Goal: Task Accomplishment & Management: Manage account settings

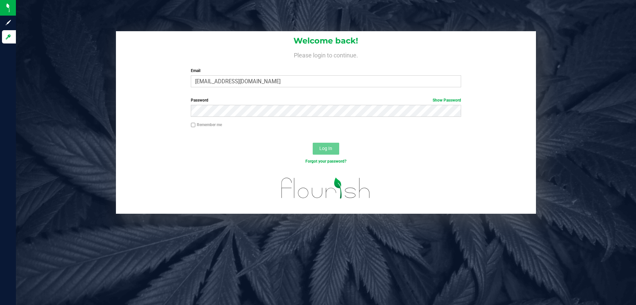
type input "[EMAIL_ADDRESS][DOMAIN_NAME]"
click at [313, 143] on button "Log In" at bounding box center [326, 149] width 27 height 12
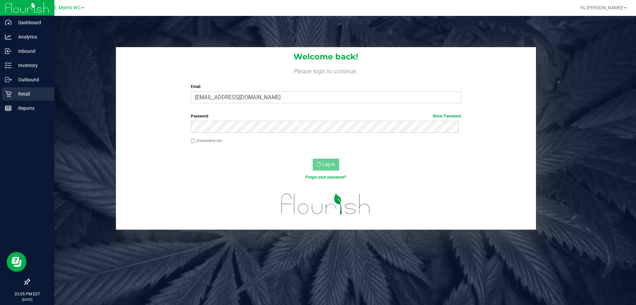
click at [41, 100] on div "Retail" at bounding box center [28, 93] width 52 height 13
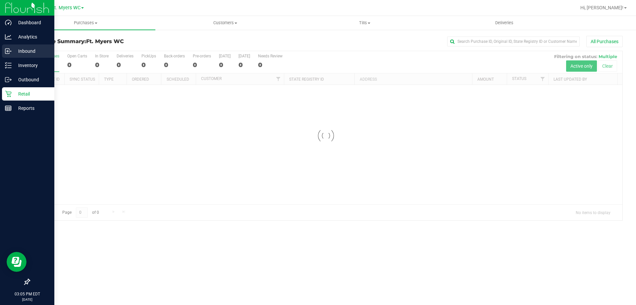
click at [19, 55] on div "Inbound" at bounding box center [28, 50] width 52 height 13
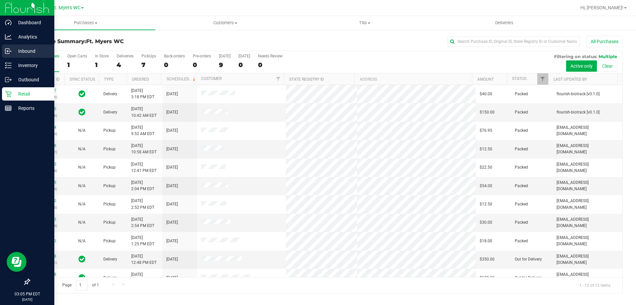
click at [19, 55] on div "Inbound" at bounding box center [28, 50] width 52 height 13
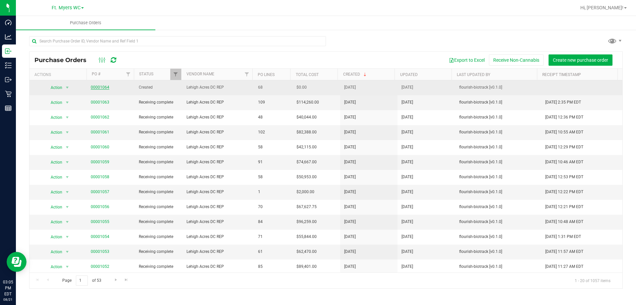
drag, startPoint x: 114, startPoint y: 72, endPoint x: 101, endPoint y: 86, distance: 19.5
click at [101, 86] on link "00001064" at bounding box center [100, 87] width 19 height 5
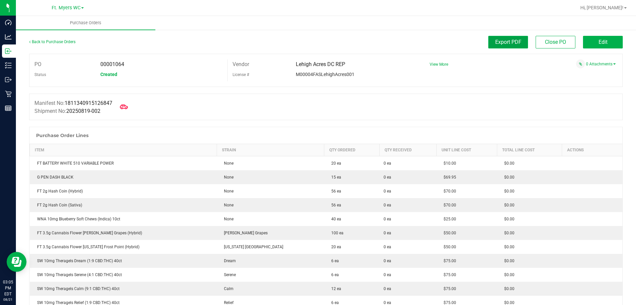
click at [500, 45] on button "Export PDF" at bounding box center [509, 42] width 40 height 13
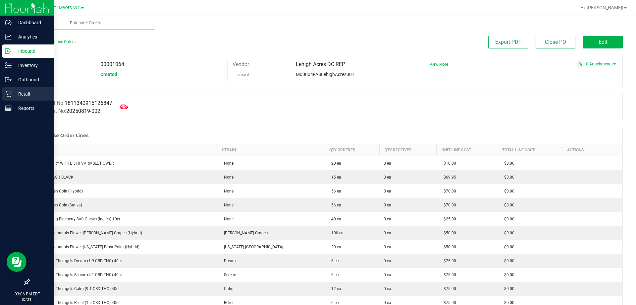
click at [20, 95] on p "Retail" at bounding box center [32, 94] width 40 height 8
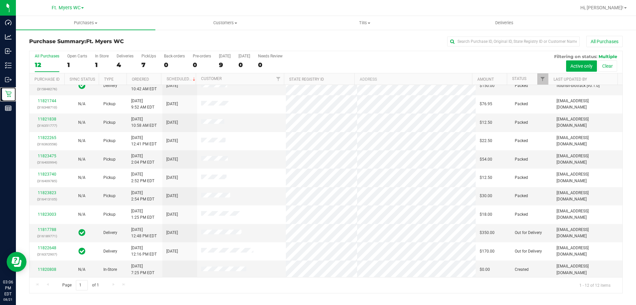
scroll to position [28, 0]
click at [49, 267] on link "11820808" at bounding box center [47, 267] width 19 height 5
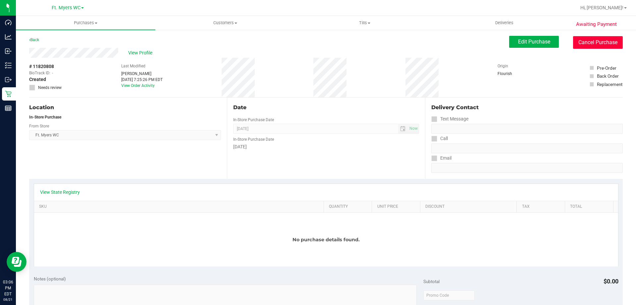
click at [582, 38] on button "Cancel Purchase" at bounding box center [598, 42] width 50 height 13
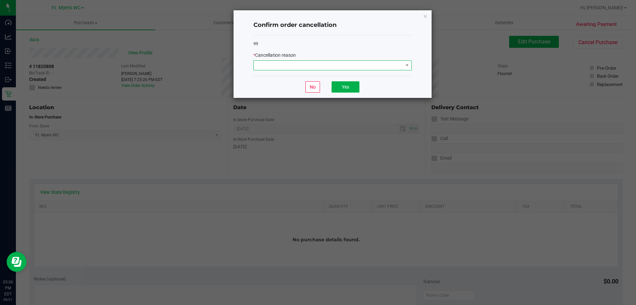
click at [296, 70] on span at bounding box center [328, 65] width 149 height 9
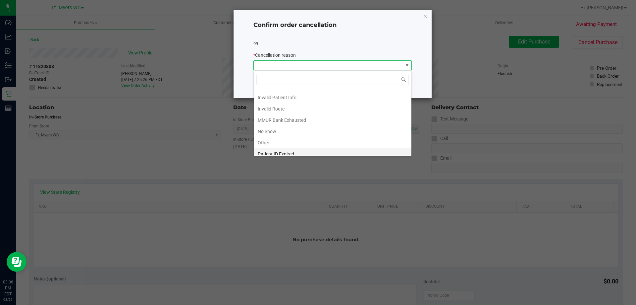
scroll to position [35, 0]
click at [277, 124] on li "Other" at bounding box center [333, 126] width 158 height 11
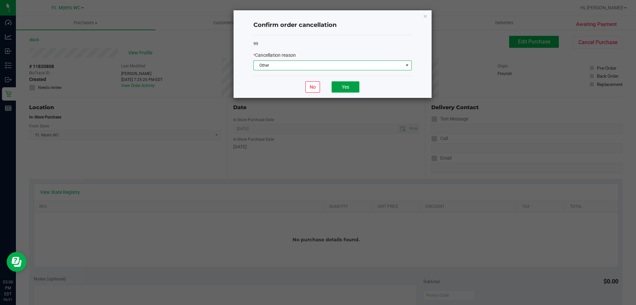
click at [349, 87] on button "Yes" at bounding box center [346, 86] width 28 height 11
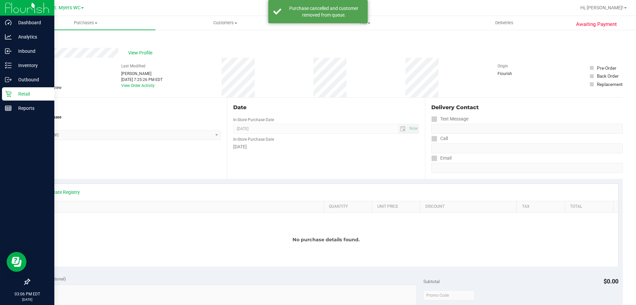
click at [19, 89] on div "Retail" at bounding box center [28, 93] width 52 height 13
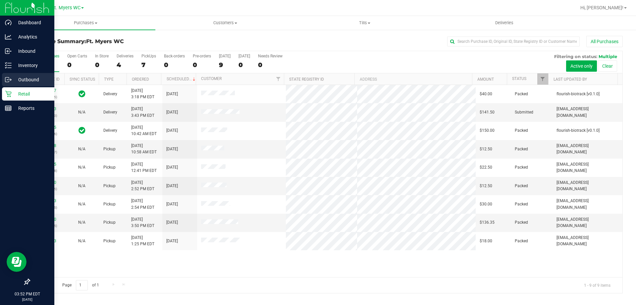
click at [35, 78] on p "Outbound" at bounding box center [32, 80] width 40 height 8
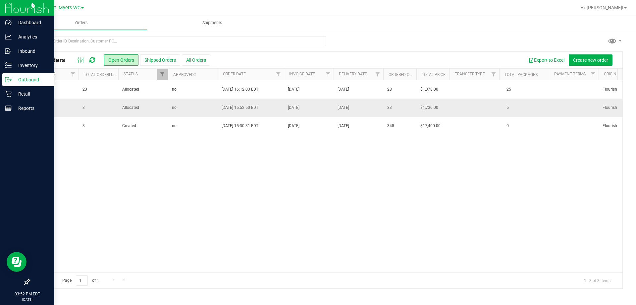
scroll to position [0, 605]
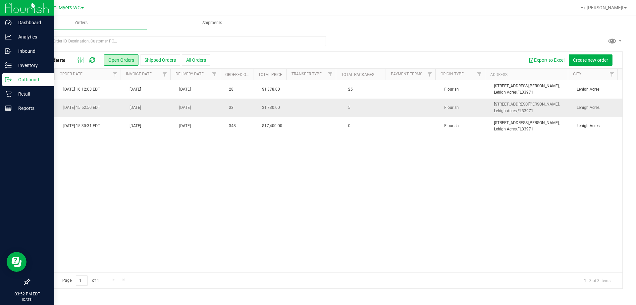
drag, startPoint x: 306, startPoint y: 110, endPoint x: 529, endPoint y: 111, distance: 223.1
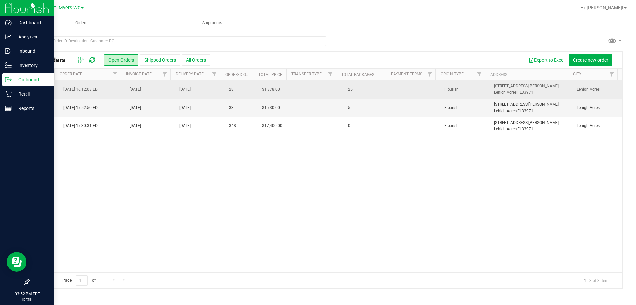
scroll to position [0, 0]
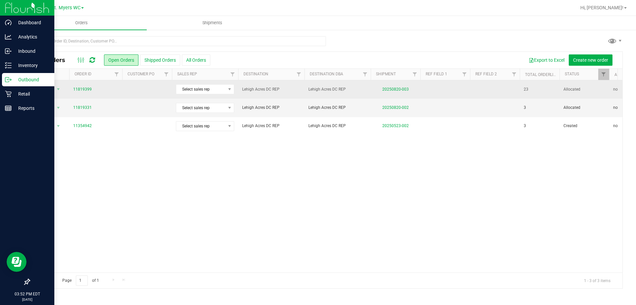
drag, startPoint x: 597, startPoint y: 111, endPoint x: 366, endPoint y: 82, distance: 233.5
click at [278, 93] on td "Lehigh Acres DC REP" at bounding box center [271, 89] width 66 height 18
click at [282, 89] on span "Lehigh Acres DC REP" at bounding box center [271, 89] width 58 height 6
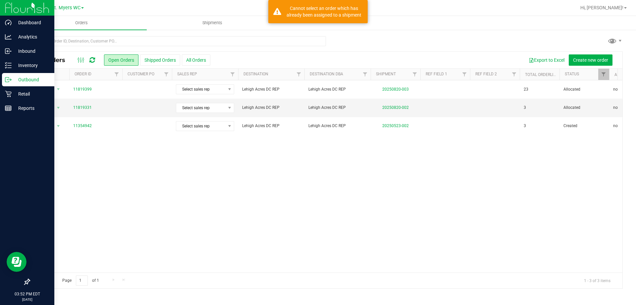
click at [37, 80] on p "Outbound" at bounding box center [32, 80] width 40 height 8
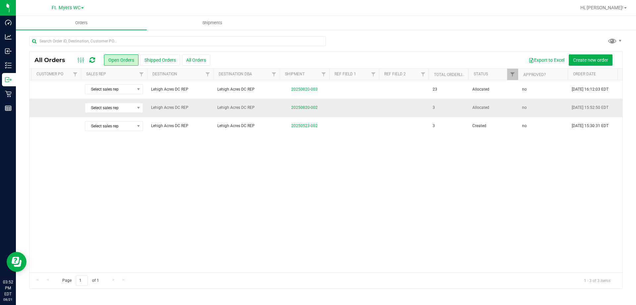
scroll to position [0, 605]
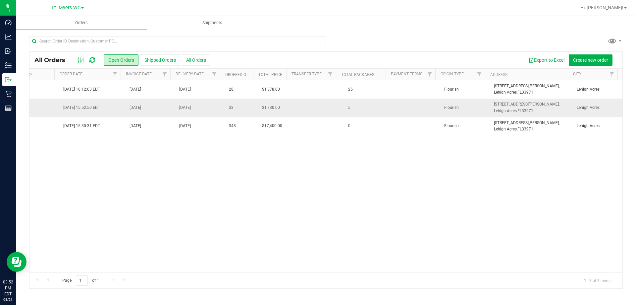
drag, startPoint x: 323, startPoint y: 106, endPoint x: 478, endPoint y: 103, distance: 154.1
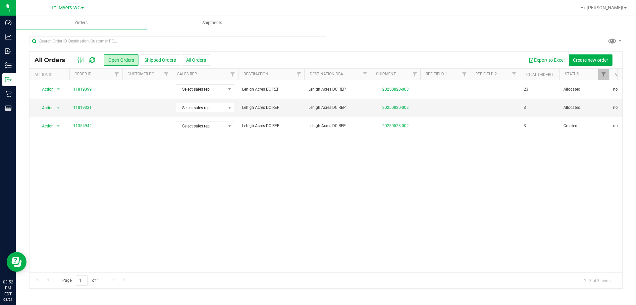
drag, startPoint x: 494, startPoint y: 103, endPoint x: 211, endPoint y: 72, distance: 284.8
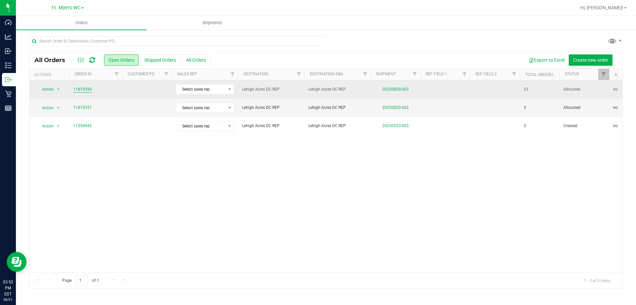
click at [89, 90] on link "11819399" at bounding box center [82, 89] width 19 height 6
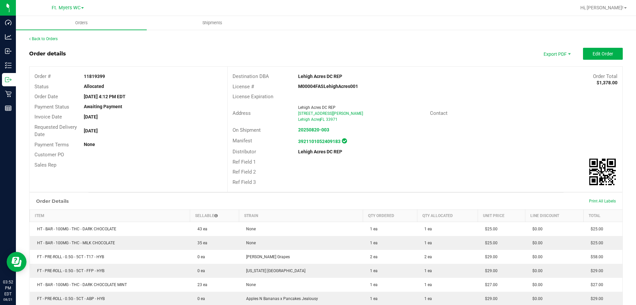
drag, startPoint x: 255, startPoint y: 243, endPoint x: 264, endPoint y: 150, distance: 93.3
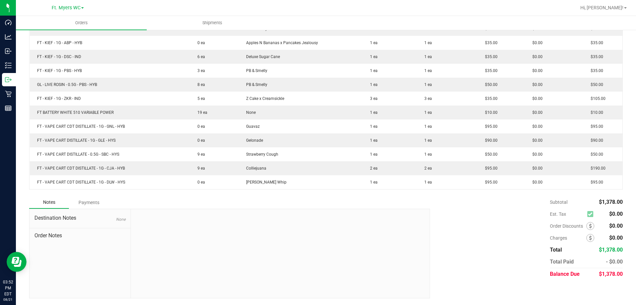
drag, startPoint x: 264, startPoint y: 151, endPoint x: 278, endPoint y: 277, distance: 127.0
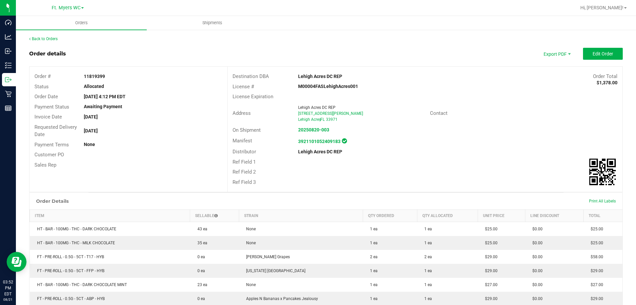
drag, startPoint x: 288, startPoint y: 208, endPoint x: 181, endPoint y: -23, distance: 254.3
click at [181, 0] on html "Dashboard Analytics Inbound Inventory Outbound Retail Reports 03:52 PM EDT 08/2…" at bounding box center [318, 152] width 636 height 305
click at [191, 155] on div "Customer PO" at bounding box center [128, 154] width 198 height 10
click at [294, 172] on div "Ref Field 2" at bounding box center [425, 172] width 395 height 10
drag, startPoint x: 297, startPoint y: 174, endPoint x: 223, endPoint y: 68, distance: 129.0
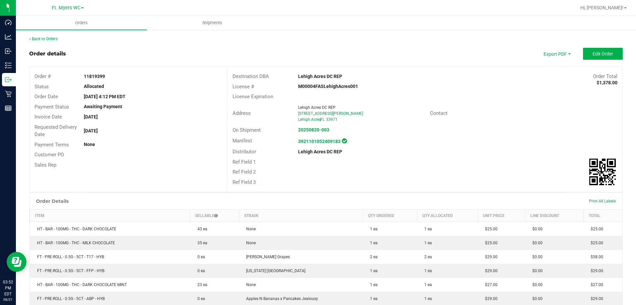
click at [223, 68] on div "Order # 11819399 Status Allocated Order Date Aug 20, 2025 4:12 PM EDT Payment S…" at bounding box center [325, 129] width 593 height 125
click at [222, 68] on div "Order # 11819399 Status Allocated Order Date Aug 20, 2025 4:12 PM EDT Payment S…" at bounding box center [128, 121] width 198 height 108
click at [240, 76] on span "Destination DBA" at bounding box center [251, 76] width 36 height 6
drag, startPoint x: 237, startPoint y: 119, endPoint x: 269, endPoint y: 122, distance: 32.4
click at [269, 122] on div "Address Lehigh Acres DC REP 5570 Lee Street Lehigh Acres , FL 33971" at bounding box center [329, 113] width 203 height 21
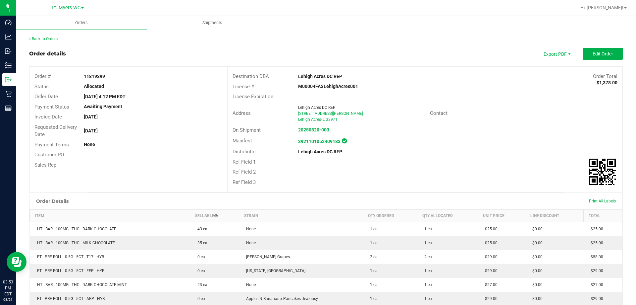
click at [270, 122] on div "Address Lehigh Acres DC REP 5570 Lee Street Lehigh Acres , FL 33971" at bounding box center [329, 113] width 203 height 21
click at [272, 116] on div "Address" at bounding box center [262, 113] width 68 height 8
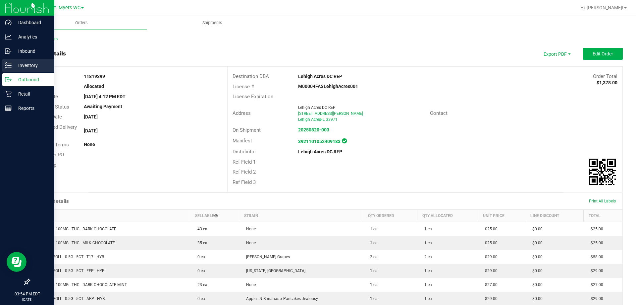
click at [0, 61] on link "Inventory" at bounding box center [27, 66] width 54 height 14
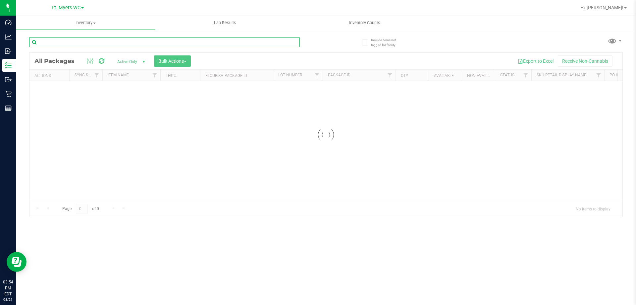
click at [95, 43] on input "text" at bounding box center [164, 42] width 271 height 10
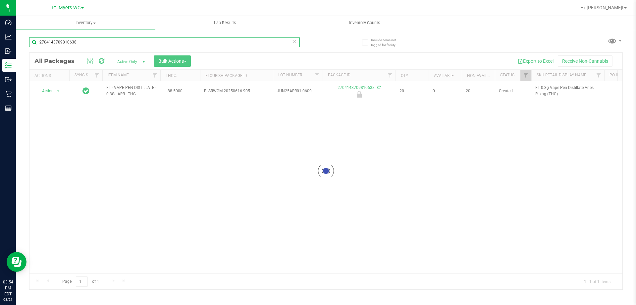
type input "2704143709810638"
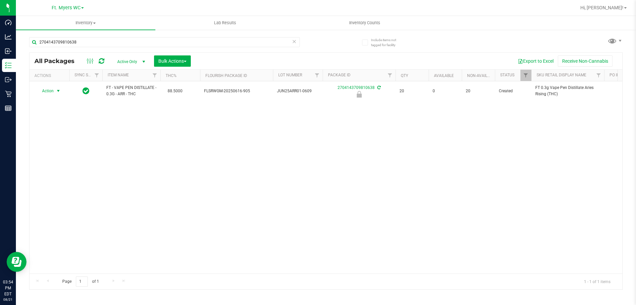
click at [56, 90] on span "select" at bounding box center [58, 90] width 5 height 5
click at [69, 165] on li "Unlock package" at bounding box center [57, 170] width 42 height 10
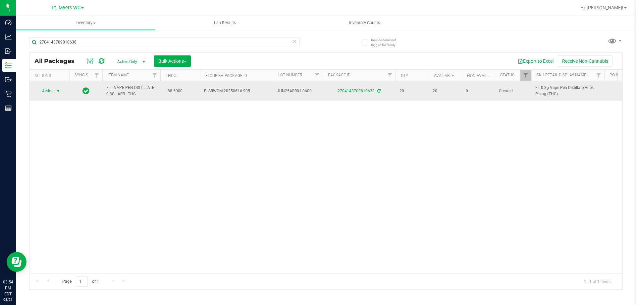
click at [49, 94] on span "Action" at bounding box center [45, 90] width 18 height 9
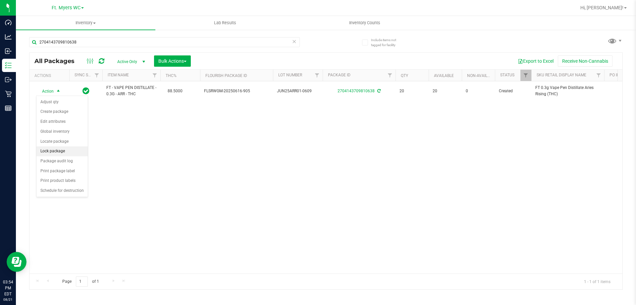
click at [53, 155] on li "Lock package" at bounding box center [61, 151] width 51 height 10
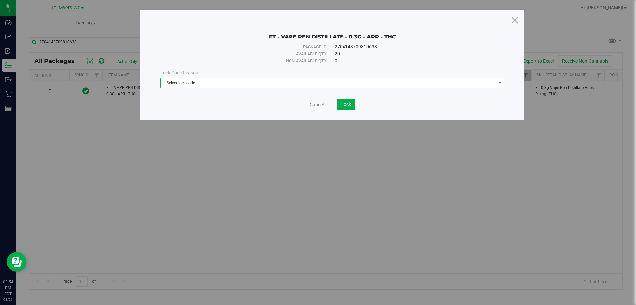
click at [230, 84] on span "Select lock code" at bounding box center [328, 82] width 335 height 9
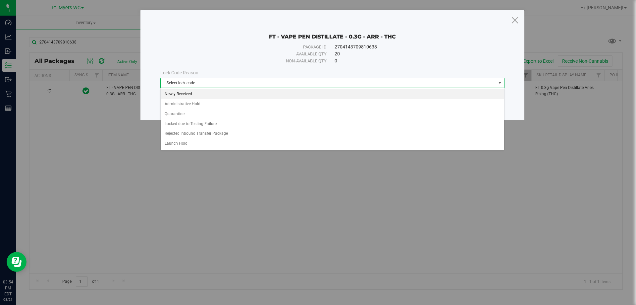
click at [206, 90] on li "Newly Received" at bounding box center [333, 94] width 344 height 10
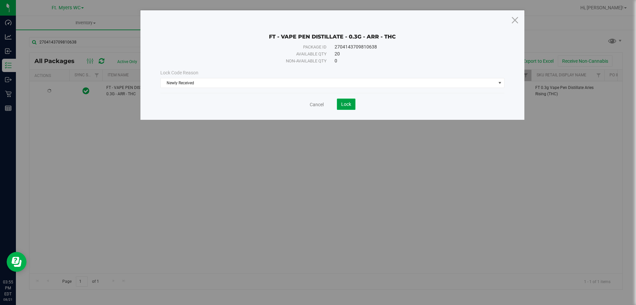
drag, startPoint x: 348, startPoint y: 105, endPoint x: 342, endPoint y: 109, distance: 7.2
click at [346, 105] on span "Lock" at bounding box center [346, 103] width 10 height 5
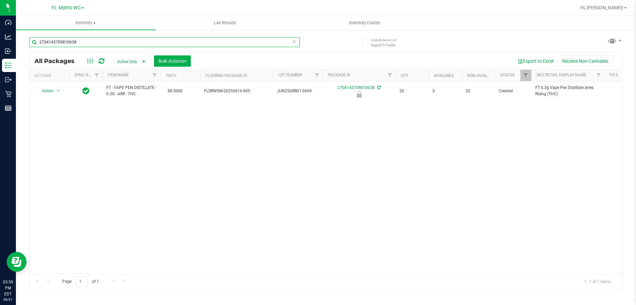
click at [110, 41] on input "2704143709810638" at bounding box center [164, 42] width 271 height 10
type input "8532456445687359"
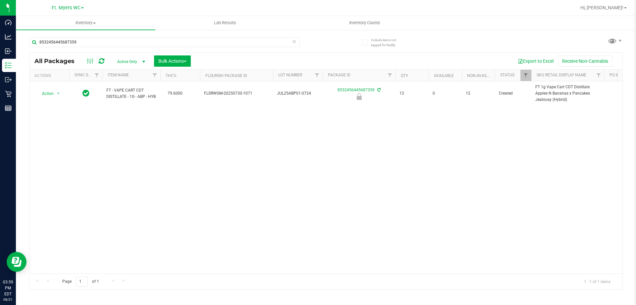
click at [44, 122] on div "Action Action Edit attributes Global inventory Locate package Package audit log…" at bounding box center [325, 177] width 593 height 192
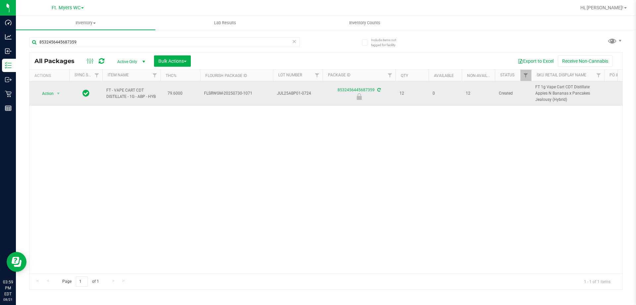
drag, startPoint x: 255, startPoint y: 92, endPoint x: 200, endPoint y: 92, distance: 55.0
click at [200, 92] on td "FLSRWGM-20250730-1071" at bounding box center [236, 93] width 73 height 25
copy span "FLSRWGM-20250730-1071"
drag, startPoint x: 318, startPoint y: 95, endPoint x: 287, endPoint y: 93, distance: 30.9
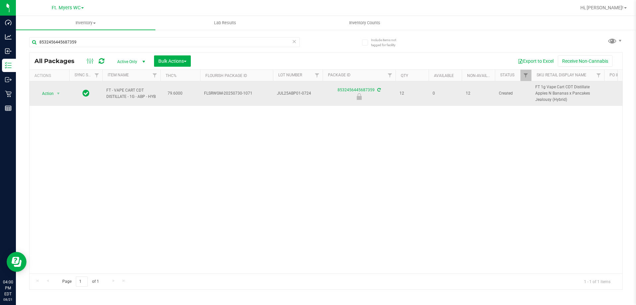
copy tr "JUL25ABP01-0724"
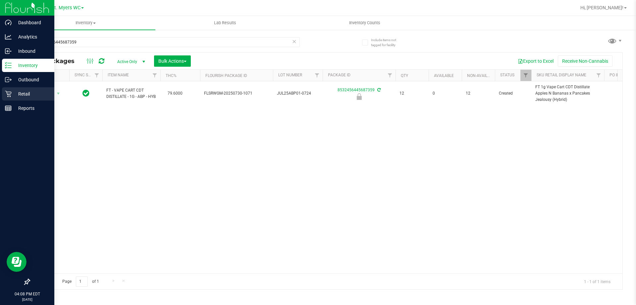
click at [16, 90] on p "Retail" at bounding box center [32, 94] width 40 height 8
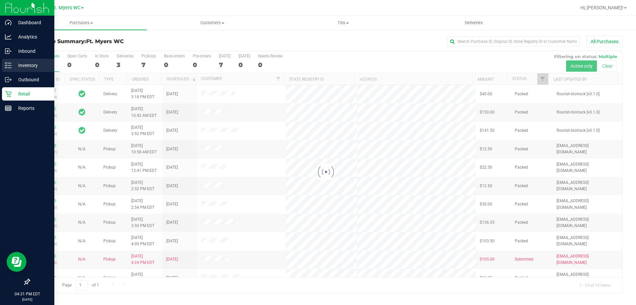
click at [27, 62] on p "Inventory" at bounding box center [32, 65] width 40 height 8
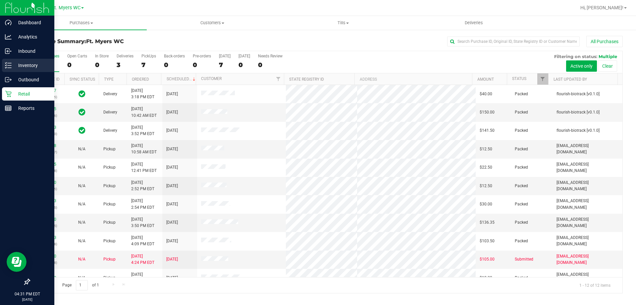
click at [29, 62] on p "Inventory" at bounding box center [32, 65] width 40 height 8
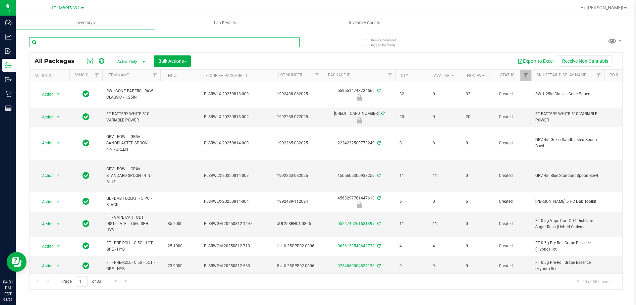
click at [123, 42] on input "text" at bounding box center [164, 42] width 271 height 10
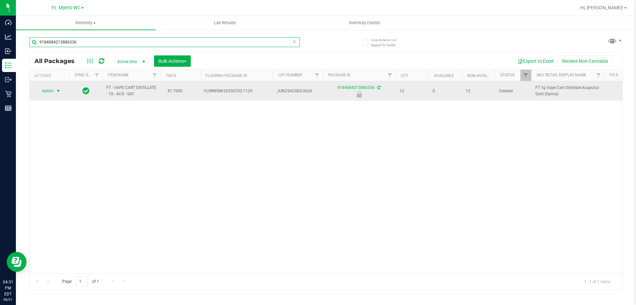
type input "9184084213886336"
click at [59, 89] on span "select" at bounding box center [58, 90] width 5 height 5
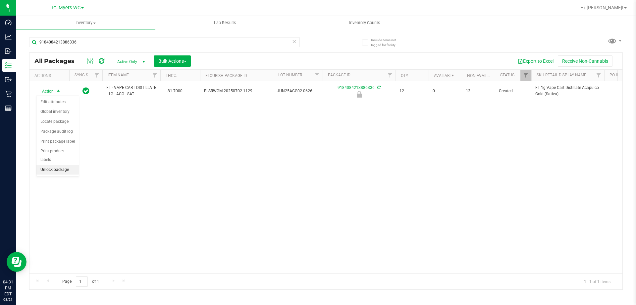
click at [61, 165] on li "Unlock package" at bounding box center [57, 170] width 42 height 10
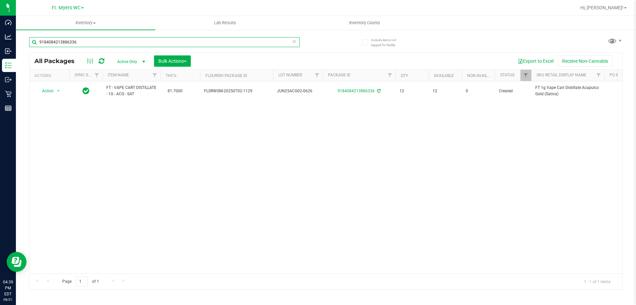
click at [116, 43] on input "9184084213886336" at bounding box center [164, 42] width 271 height 10
type input "6187113422934367"
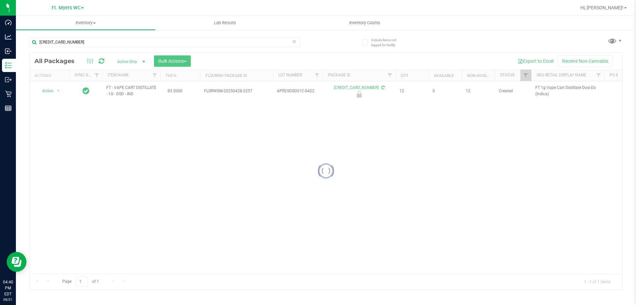
click at [347, 132] on div at bounding box center [325, 171] width 593 height 236
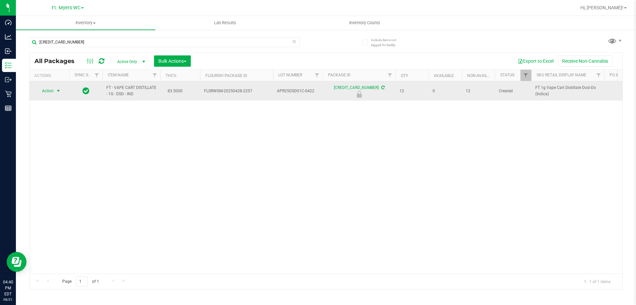
click at [46, 94] on span "Action" at bounding box center [45, 90] width 18 height 9
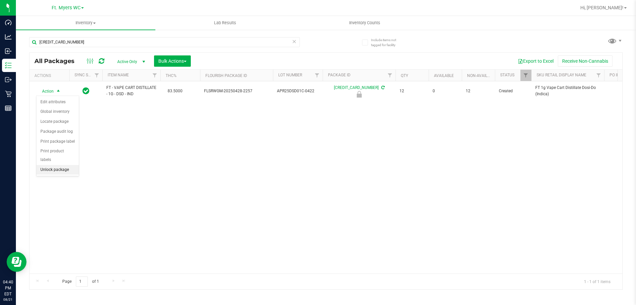
click at [69, 165] on li "Unlock package" at bounding box center [57, 170] width 42 height 10
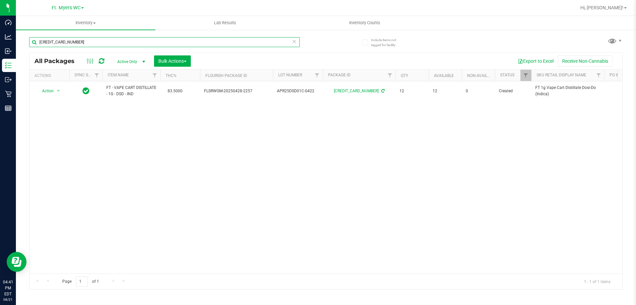
click at [83, 46] on input "6187113422934367" at bounding box center [164, 42] width 271 height 10
click at [106, 43] on input "W-JUN25ABP01-0625" at bounding box center [164, 42] width 271 height 10
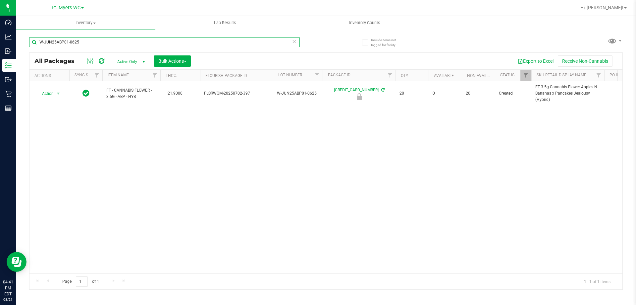
click at [106, 43] on input "W-JUN25ABP01-0625" at bounding box center [164, 42] width 271 height 10
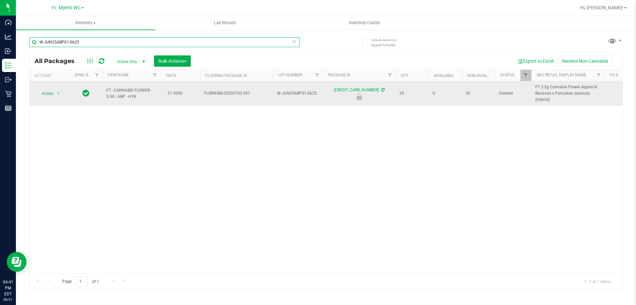
type input "W-JUN25ABP01-0625"
click at [113, 90] on span "FT - CANNABIS FLOWER - 3.5G - ABP - HYB" at bounding box center [131, 93] width 50 height 13
copy td "FT - CANNABIS FLOWER - 3.5G - ABP - HYB"
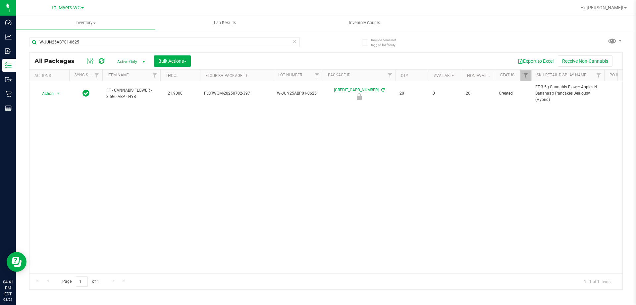
click at [136, 60] on span "Active Only" at bounding box center [130, 61] width 36 height 9
click at [136, 98] on li "All" at bounding box center [130, 102] width 36 height 10
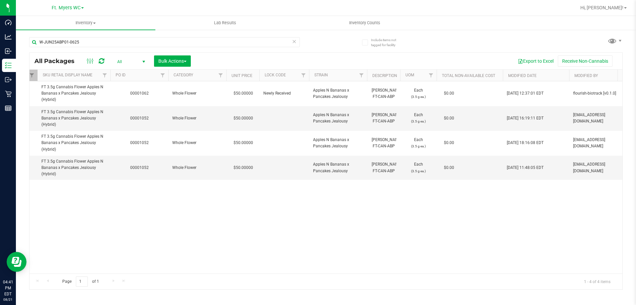
scroll to position [0, 553]
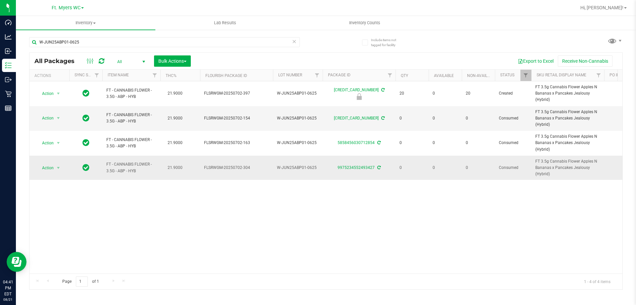
drag, startPoint x: 456, startPoint y: 173, endPoint x: 278, endPoint y: 173, distance: 178.6
click at [46, 165] on span "Action" at bounding box center [45, 167] width 18 height 9
click at [57, 177] on li "Adjust qty" at bounding box center [57, 179] width 42 height 10
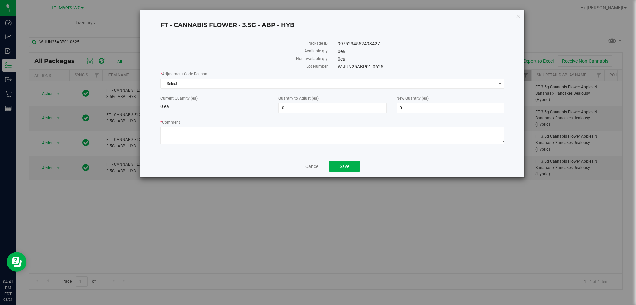
drag, startPoint x: 302, startPoint y: 114, endPoint x: 249, endPoint y: 114, distance: 53.0
click at [248, 114] on div "* Adjustment Code Reason Select Select Depleted Inventory Audit Mistake Moistur…" at bounding box center [332, 108] width 344 height 75
drag, startPoint x: 289, startPoint y: 109, endPoint x: 198, endPoint y: 96, distance: 92.4
click at [198, 96] on div "Current Quantity (ea) 0 ea Quantity to Adjust (ea) 0 0 New Quantity (ea) 0 0" at bounding box center [332, 104] width 354 height 18
type input "1"
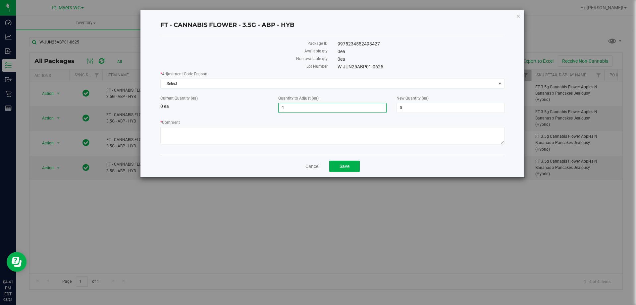
type input "1"
click at [216, 88] on div "* Adjustment Code Reason Select Select Depleted Inventory Audit Mistake Moistur…" at bounding box center [332, 108] width 344 height 75
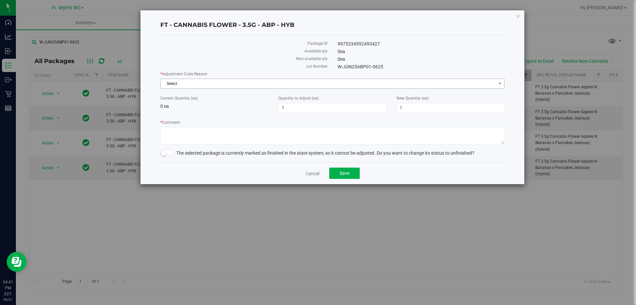
click at [216, 85] on span "Select" at bounding box center [328, 83] width 335 height 9
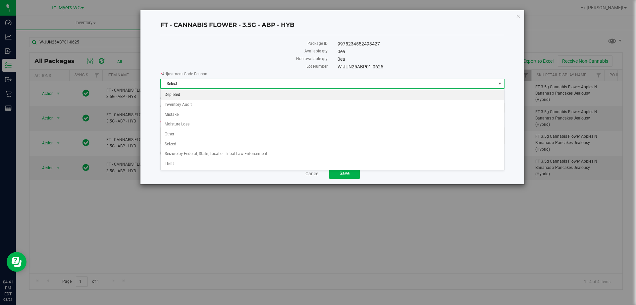
click at [191, 95] on li "Depleted" at bounding box center [333, 95] width 344 height 10
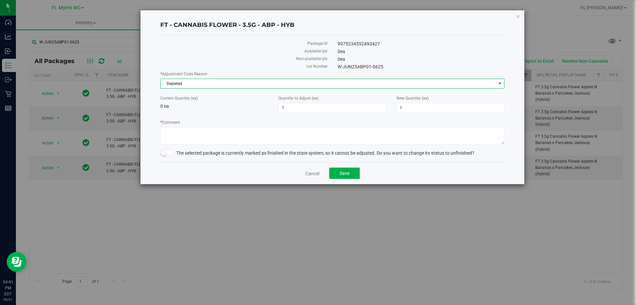
click at [171, 154] on span at bounding box center [166, 152] width 13 height 7
click at [189, 132] on textarea "* Comment" at bounding box center [332, 135] width 344 height 17
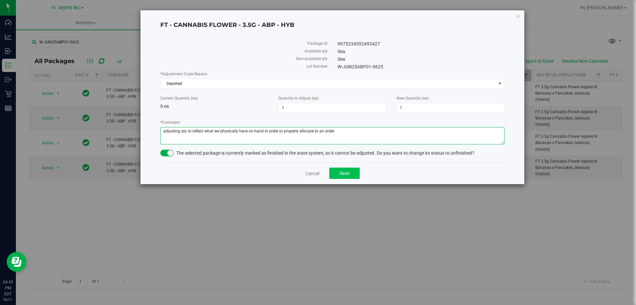
type textarea "adjusting qty to reflect what we physically have on-hand in order to properly a…"
click at [338, 176] on button "Save" at bounding box center [344, 172] width 30 height 11
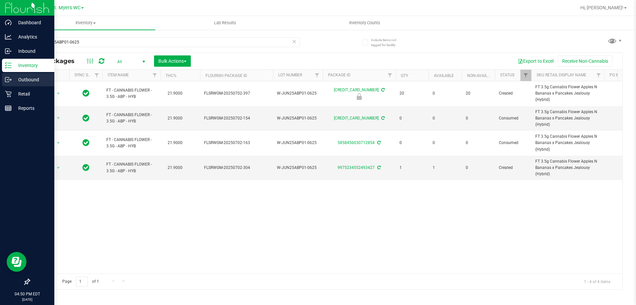
click at [27, 79] on p "Outbound" at bounding box center [32, 80] width 40 height 8
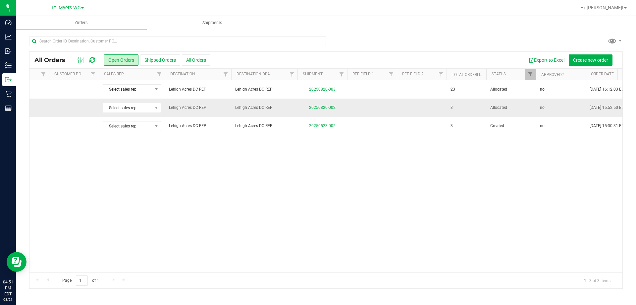
scroll to position [0, 249]
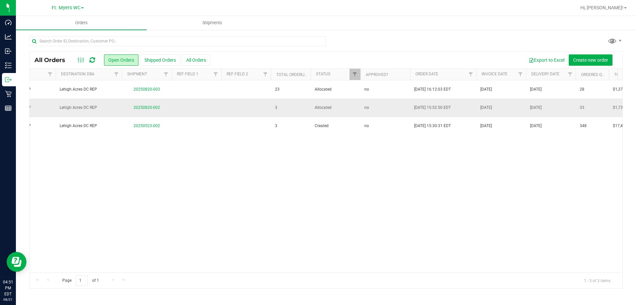
drag, startPoint x: 318, startPoint y: 104, endPoint x: 385, endPoint y: 107, distance: 66.7
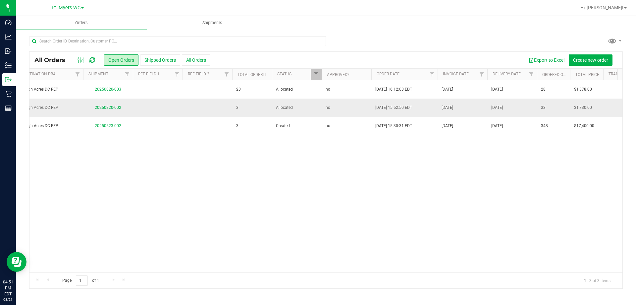
scroll to position [0, 188]
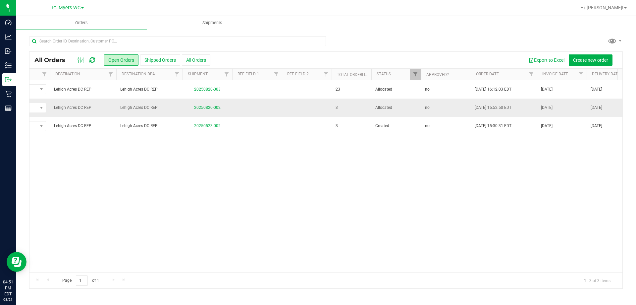
drag, startPoint x: 421, startPoint y: 108, endPoint x: 366, endPoint y: 103, distance: 55.6
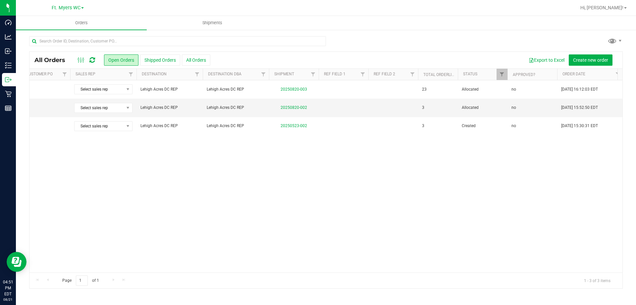
scroll to position [0, 0]
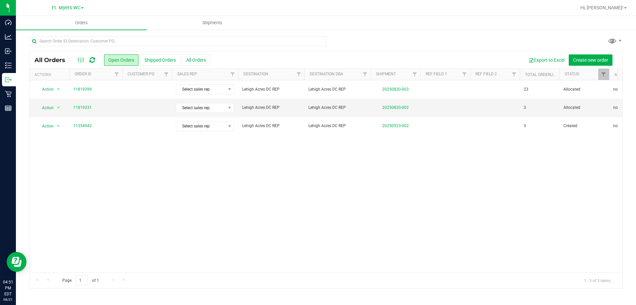
drag, startPoint x: 342, startPoint y: 105, endPoint x: 186, endPoint y: 79, distance: 157.7
click at [77, 109] on link "11819331" at bounding box center [82, 107] width 19 height 6
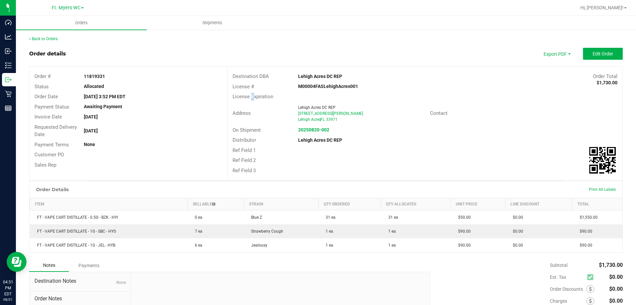
click at [249, 92] on div "License Expiration" at bounding box center [425, 96] width 395 height 10
click at [267, 60] on outbound-order-header "Order details Export PDF Edit Order Order # 11819331 Status Allocated Order Dat…" at bounding box center [326, 114] width 594 height 133
click at [278, 96] on div "License Expiration" at bounding box center [261, 97] width 66 height 8
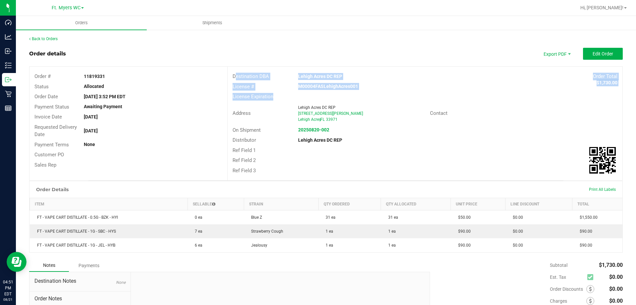
drag, startPoint x: 276, startPoint y: 96, endPoint x: 239, endPoint y: 66, distance: 48.5
click at [239, 66] on outbound-order-header "Order details Export PDF Edit Order Order # 11819331 Status Allocated Order Dat…" at bounding box center [326, 114] width 594 height 133
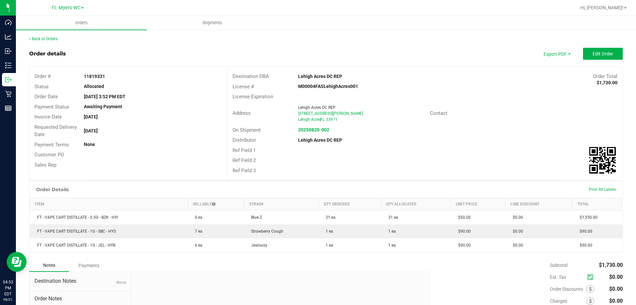
click at [358, 93] on div "License Expiration" at bounding box center [425, 96] width 395 height 10
click at [585, 57] on button "Edit Order" at bounding box center [603, 54] width 40 height 12
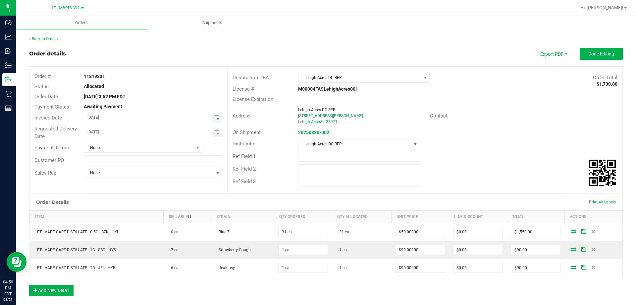
click at [214, 118] on span "Toggle calendar" at bounding box center [216, 117] width 5 height 5
click at [197, 55] on div "Order details Export PDF Done Editing" at bounding box center [326, 54] width 594 height 12
click at [216, 134] on span "Toggle calendar" at bounding box center [216, 132] width 5 height 5
click at [160, 198] on span "22" at bounding box center [162, 198] width 10 height 10
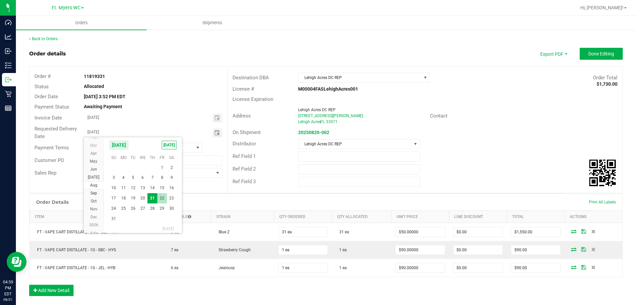
type input "08/22/2025"
click at [160, 103] on div "Awaiting Payment" at bounding box center [153, 106] width 148 height 7
click at [215, 117] on span "Toggle calendar" at bounding box center [216, 117] width 5 height 5
click at [161, 183] on span "22" at bounding box center [162, 183] width 10 height 10
type input "08/22/2025"
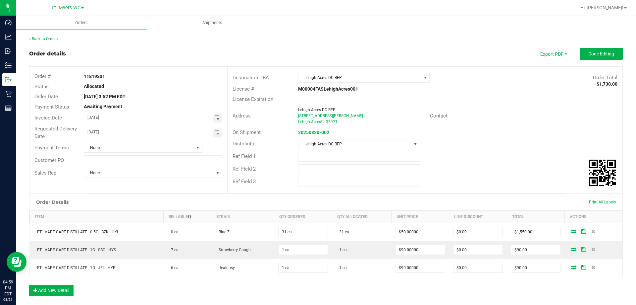
click at [166, 83] on div "Allocated" at bounding box center [153, 86] width 148 height 7
click at [175, 77] on div "11819331" at bounding box center [153, 76] width 148 height 7
click at [154, 135] on input "08/22/2025" at bounding box center [148, 132] width 129 height 8
click at [158, 135] on input "08/22/2025" at bounding box center [148, 132] width 129 height 8
click at [599, 53] on span "Done Editing" at bounding box center [602, 53] width 26 height 5
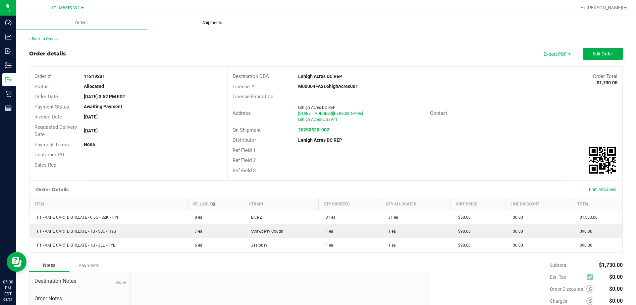
click at [211, 21] on span "Shipments" at bounding box center [213, 23] width 38 height 6
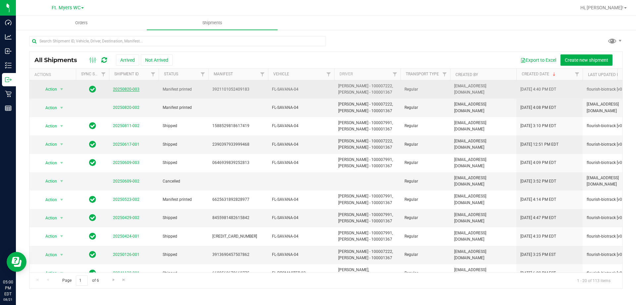
click at [133, 90] on link "20250820-003" at bounding box center [126, 89] width 27 height 5
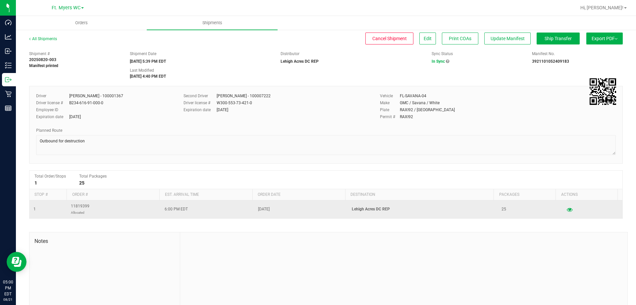
click at [294, 212] on td "Aug 20, 2025" at bounding box center [301, 209] width 94 height 18
click at [567, 210] on icon "button" at bounding box center [570, 209] width 6 height 5
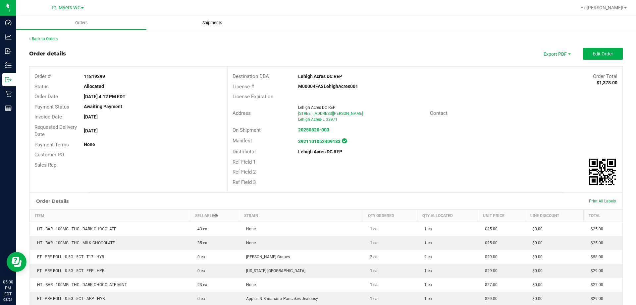
click at [217, 25] on span "Shipments" at bounding box center [213, 23] width 38 height 6
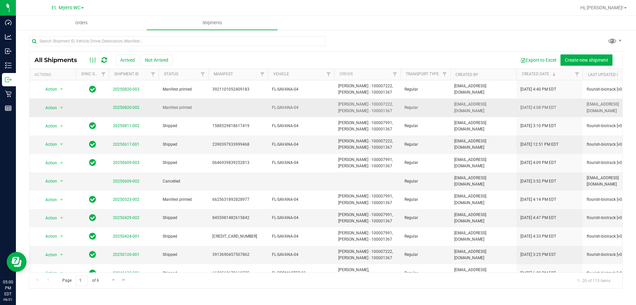
click at [184, 110] on span "Manifest printed" at bounding box center [184, 107] width 42 height 6
click at [245, 110] on td at bounding box center [238, 107] width 60 height 18
click at [260, 110] on td at bounding box center [238, 107] width 60 height 18
click at [126, 108] on link "20250820-002" at bounding box center [126, 107] width 27 height 5
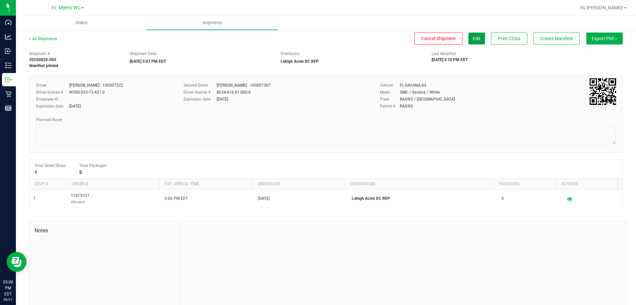
click at [469, 40] on button "Edit" at bounding box center [477, 38] width 17 height 12
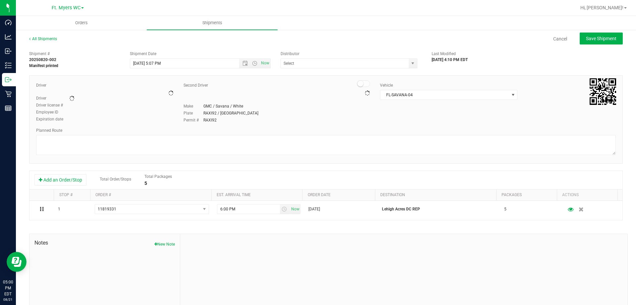
type input "Lehigh Acres DC REP"
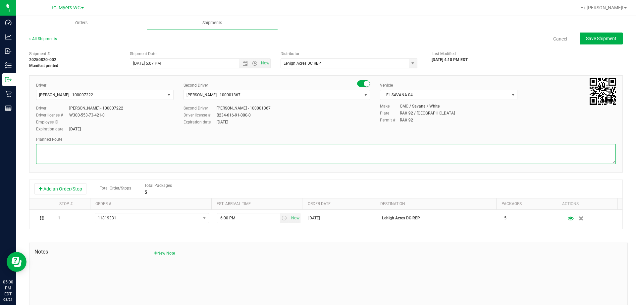
click at [114, 147] on textarea at bounding box center [326, 154] width 580 height 20
click at [120, 146] on textarea at bounding box center [326, 154] width 580 height 20
type textarea "f"
click at [243, 62] on span "Open the date view" at bounding box center [245, 63] width 5 height 5
type textarea "Ft. Myers WC --> LHA DC"
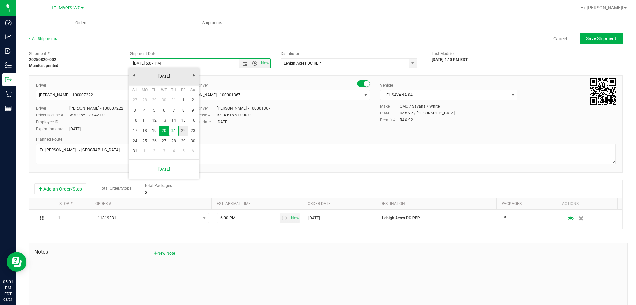
click at [181, 131] on link "22" at bounding box center [184, 131] width 10 height 10
click at [159, 64] on input "8/22/2025 5:07 PM" at bounding box center [190, 63] width 121 height 9
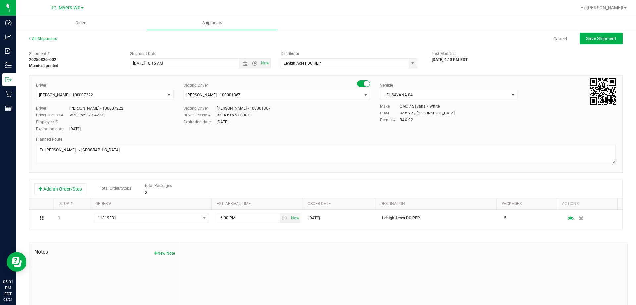
click at [171, 49] on div "Shipment # 20250820-002 Manifest printed Shipment Date 8/22/2025 10:15 AM Now D…" at bounding box center [326, 58] width 604 height 21
click at [185, 55] on div "Shipment Date" at bounding box center [200, 54] width 141 height 6
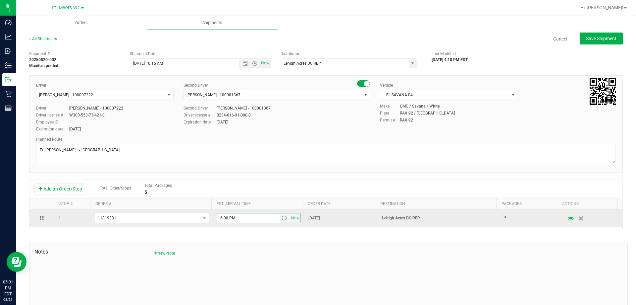
click at [252, 216] on input "6:00 PM" at bounding box center [248, 217] width 63 height 9
drag, startPoint x: 252, startPoint y: 216, endPoint x: 238, endPoint y: 221, distance: 15.1
click at [238, 221] on input "6:00 PM" at bounding box center [248, 217] width 63 height 9
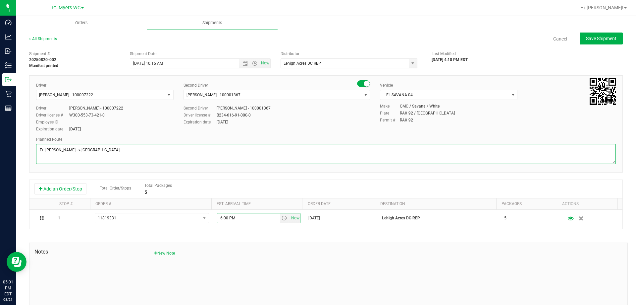
click at [258, 150] on textarea at bounding box center [326, 154] width 580 height 20
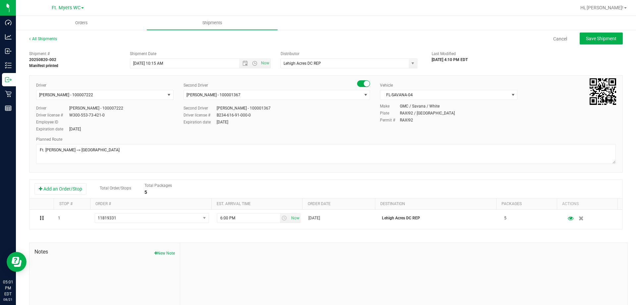
click at [289, 129] on div "Driver Matthew Waite - 100007222 Select Driver Ian Albritton - 100006559 LOGAN …" at bounding box center [326, 107] width 590 height 51
click at [588, 36] on span "Save Shipment" at bounding box center [601, 38] width 30 height 5
type input "8/22/2025 2:15 PM"
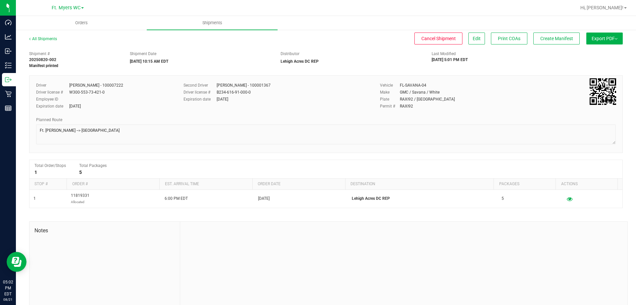
click at [597, 35] on button "Export PDF" at bounding box center [605, 38] width 36 height 12
click at [594, 54] on span "Manifest by Package ID" at bounding box center [595, 53] width 42 height 5
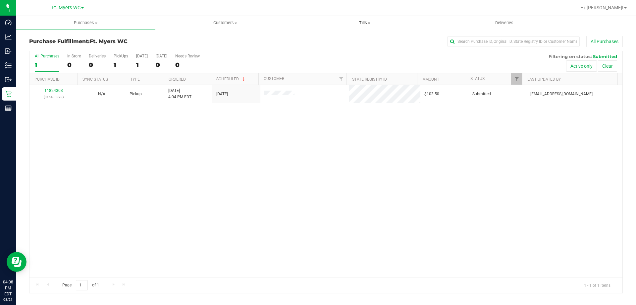
click at [359, 24] on span "Tills" at bounding box center [364, 23] width 139 height 6
click at [322, 40] on span "Manage tills" at bounding box center [317, 40] width 45 height 6
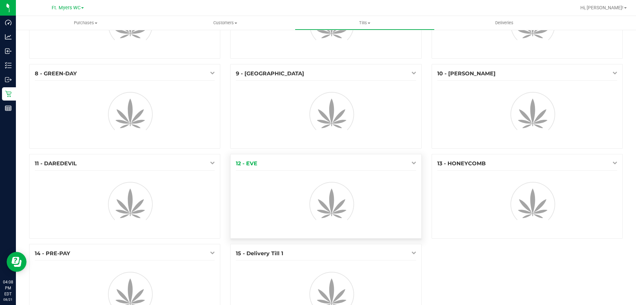
scroll to position [166, 0]
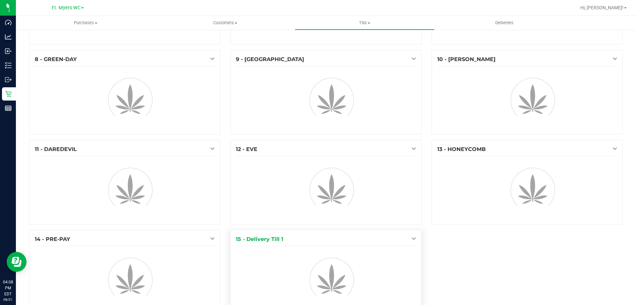
click at [407, 240] on div "1 - Vault - Fort Myers Count Vault 2 - GRATEFUL-DEAD 4 - Test-Do-Not-Use 5 - BE…" at bounding box center [326, 94] width 604 height 449
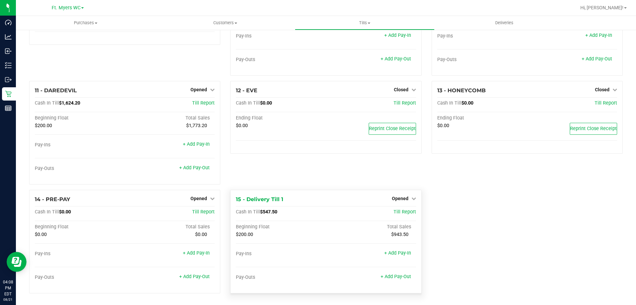
scroll to position [305, 0]
click at [404, 212] on span "Till Report" at bounding box center [405, 211] width 23 height 6
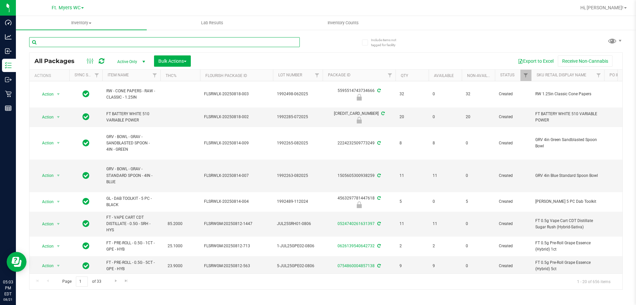
click at [85, 42] on input "text" at bounding box center [164, 42] width 271 height 10
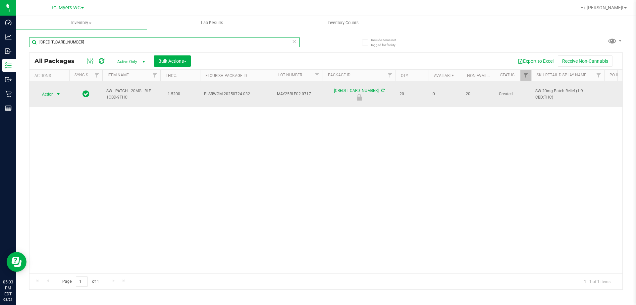
type input "5416055459926896"
click at [59, 91] on span "select" at bounding box center [58, 93] width 5 height 5
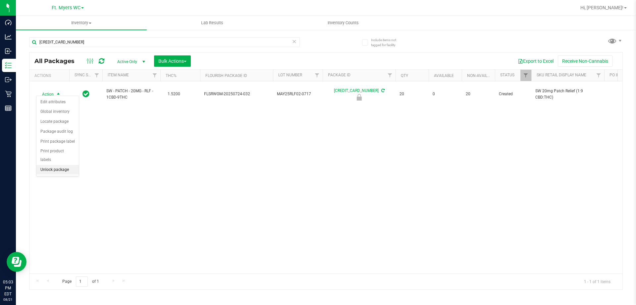
click at [69, 165] on li "Unlock package" at bounding box center [57, 170] width 42 height 10
